Goal: Information Seeking & Learning: Learn about a topic

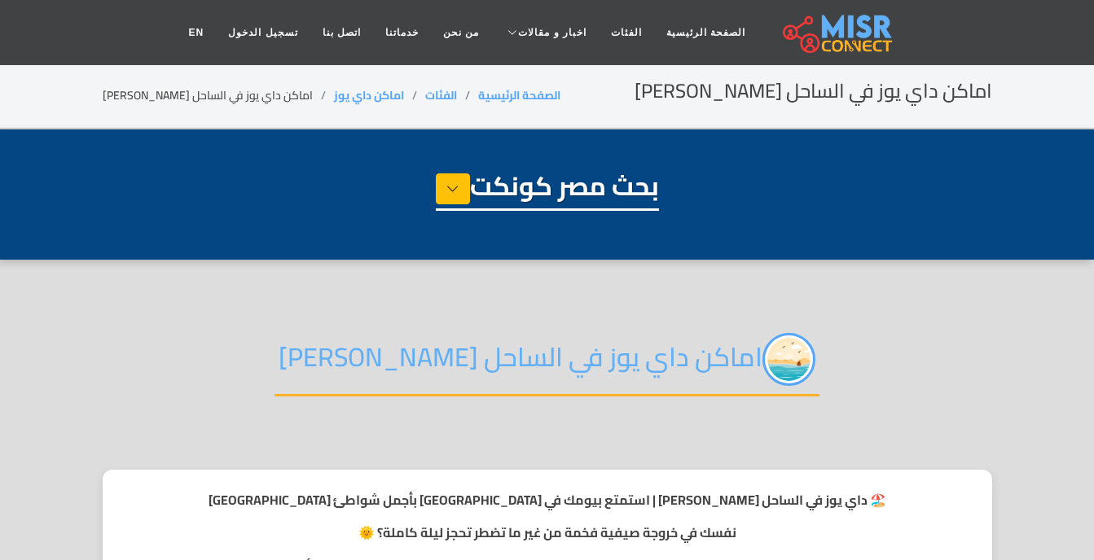
select select "**********"
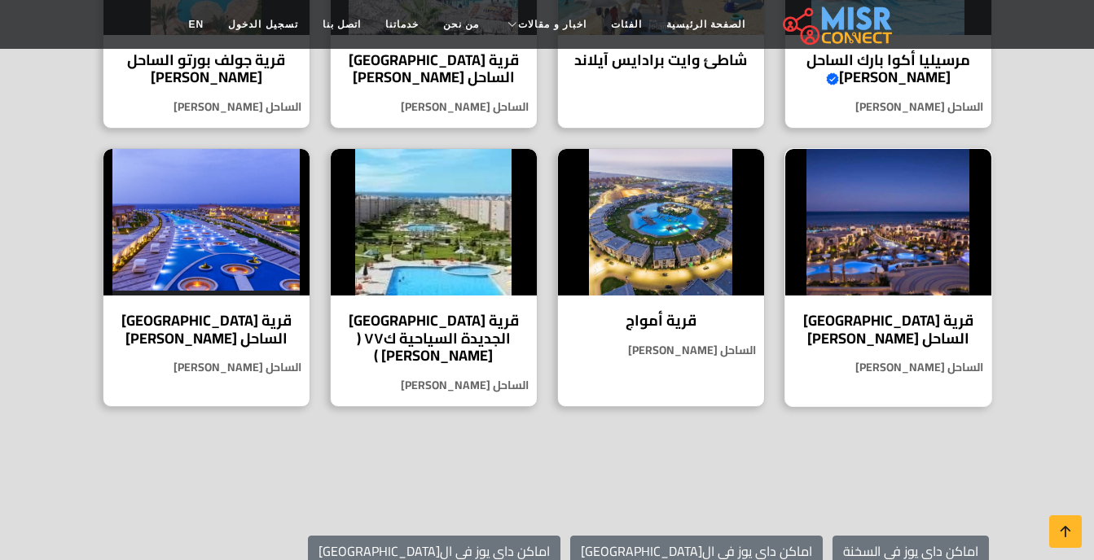
scroll to position [977, 0]
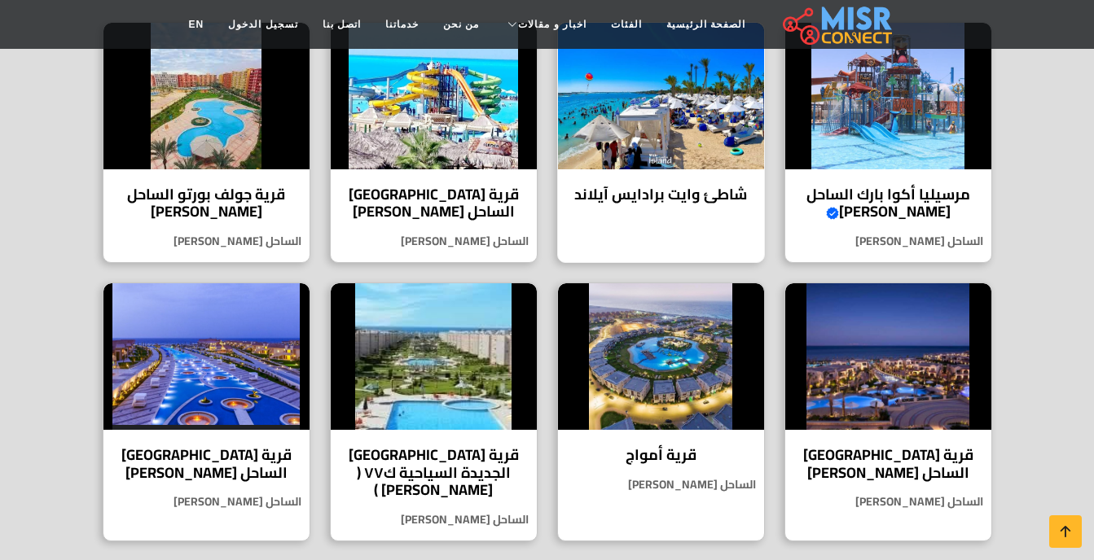
drag, startPoint x: 874, startPoint y: 195, endPoint x: 649, endPoint y: 200, distance: 224.9
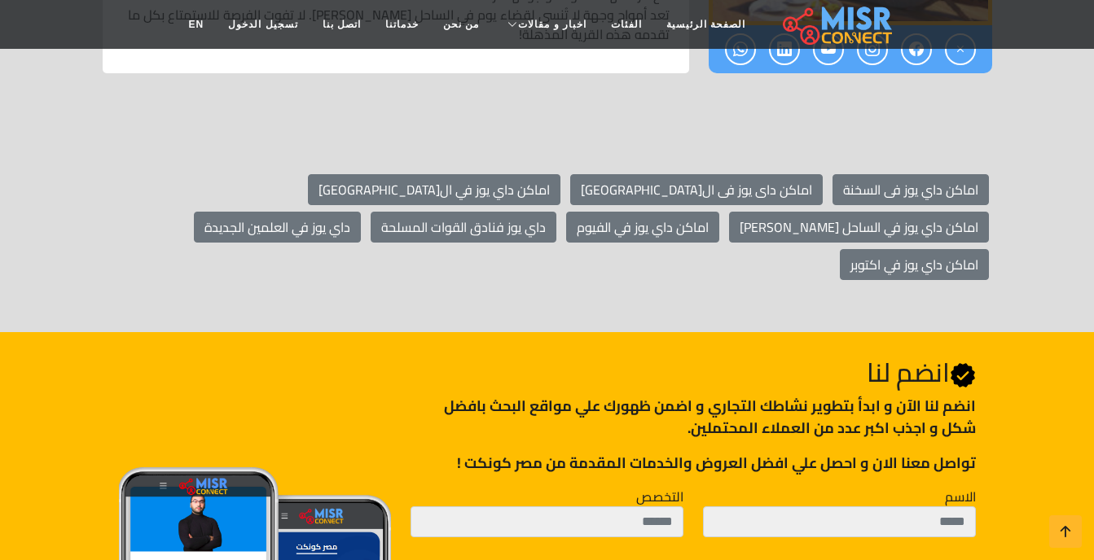
scroll to position [1303, 0]
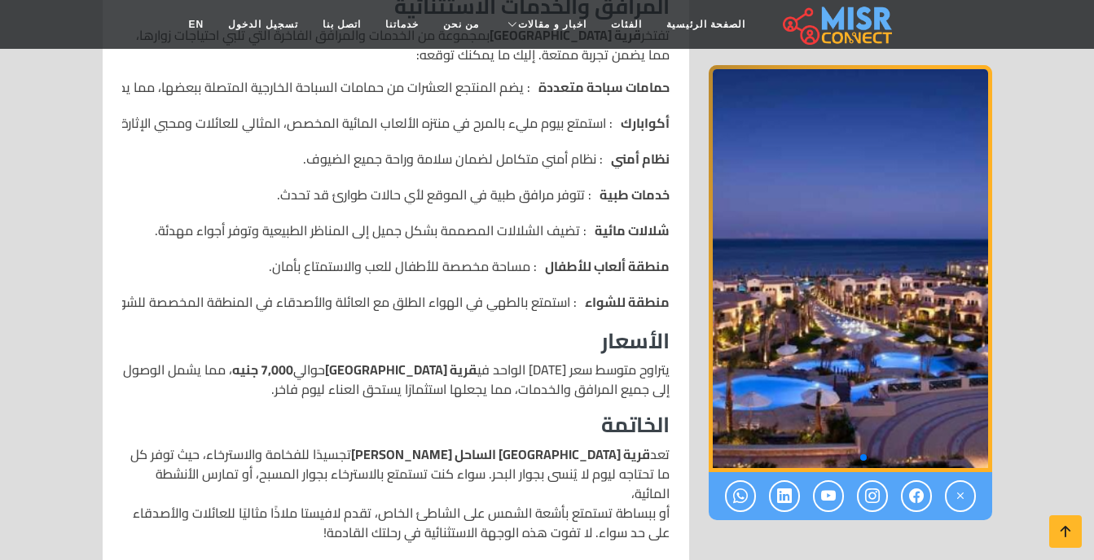
scroll to position [815, 0]
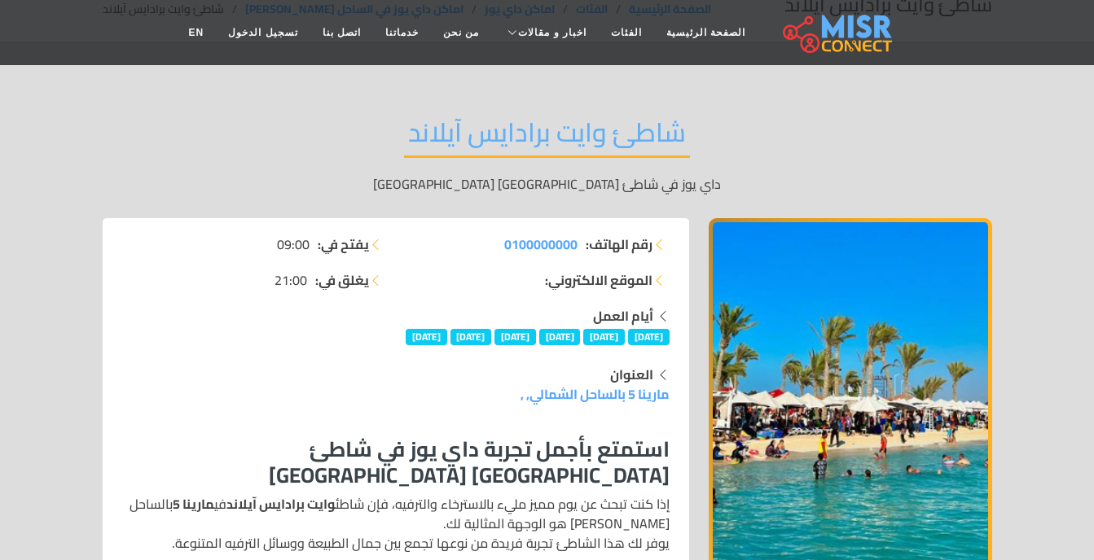
scroll to position [81, 0]
